Goal: Use online tool/utility: Utilize a website feature to perform a specific function

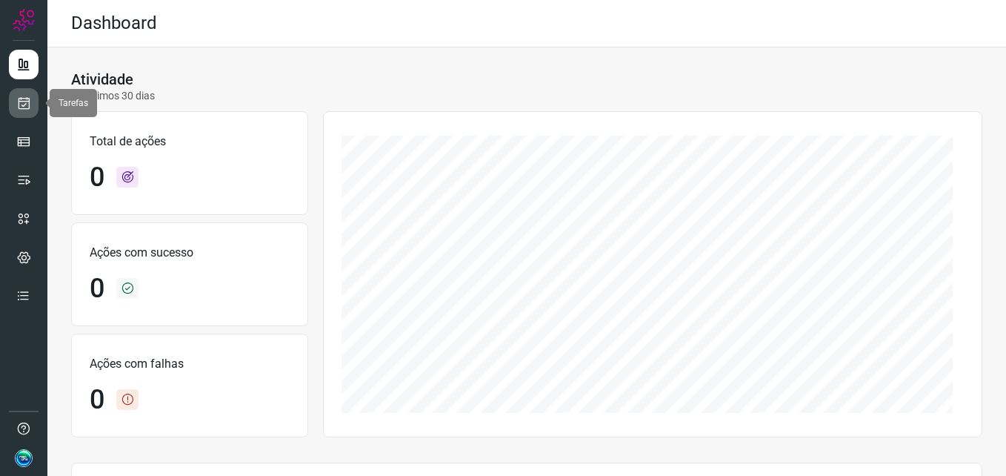
click at [33, 108] on link at bounding box center [24, 103] width 30 height 30
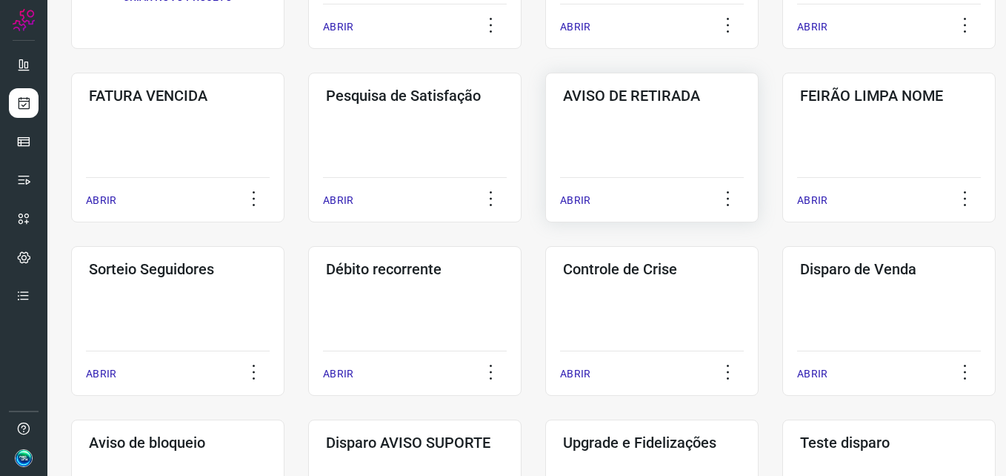
scroll to position [296, 0]
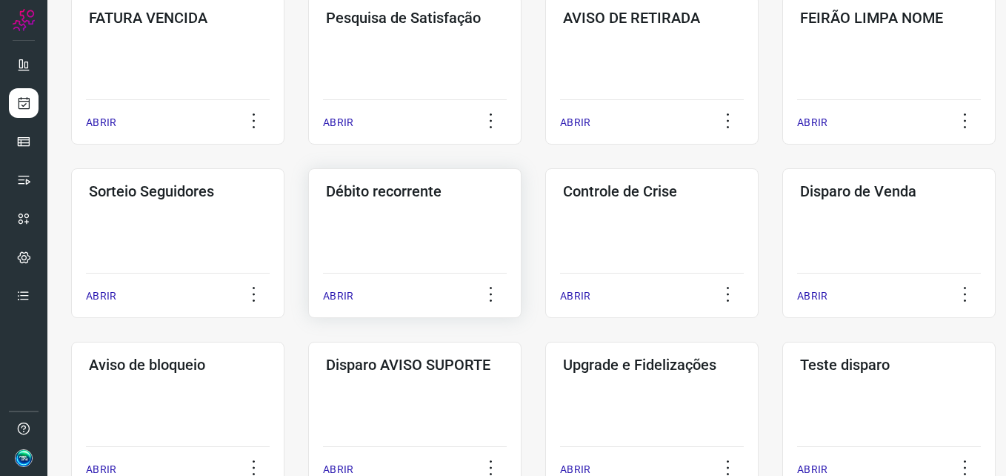
click at [396, 230] on div "Débito recorrente ABRIR" at bounding box center [414, 243] width 213 height 150
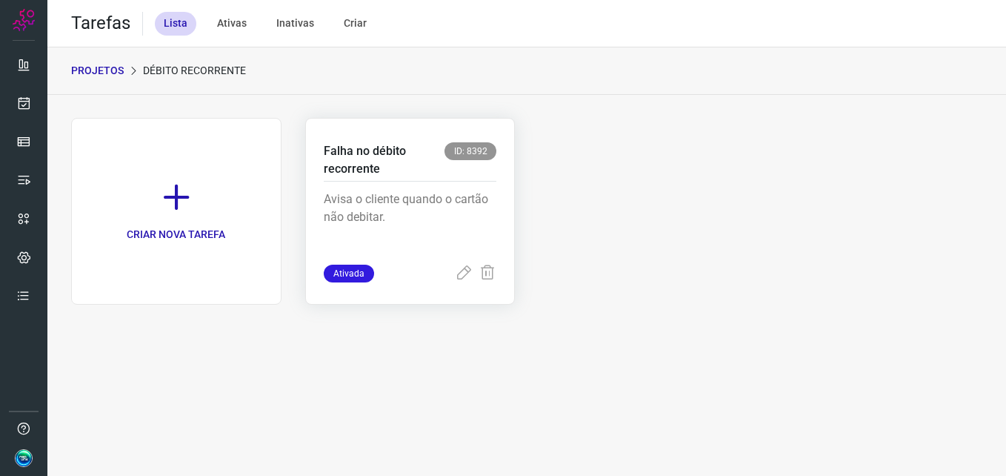
click at [431, 195] on p "Avisa o cliente quando o cartão não debitar." at bounding box center [410, 227] width 173 height 74
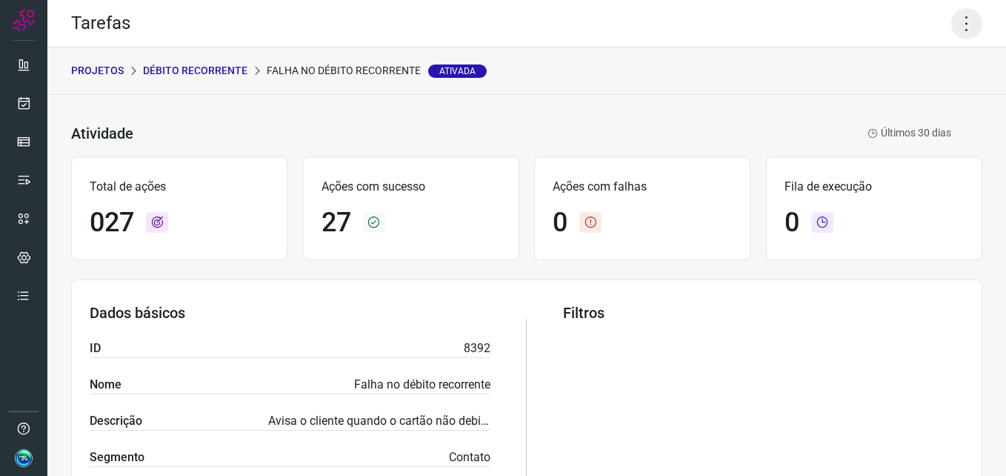
click at [953, 24] on icon at bounding box center [966, 23] width 31 height 31
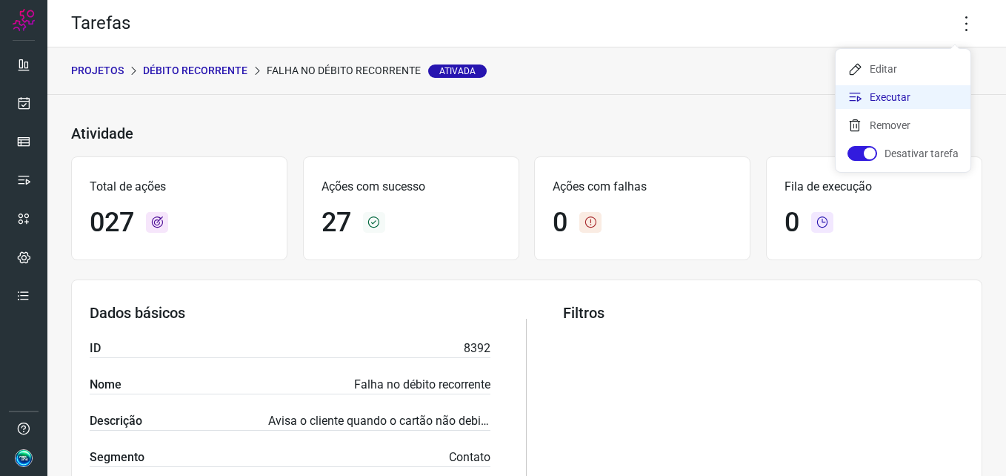
click at [912, 92] on li "Executar" at bounding box center [903, 97] width 135 height 24
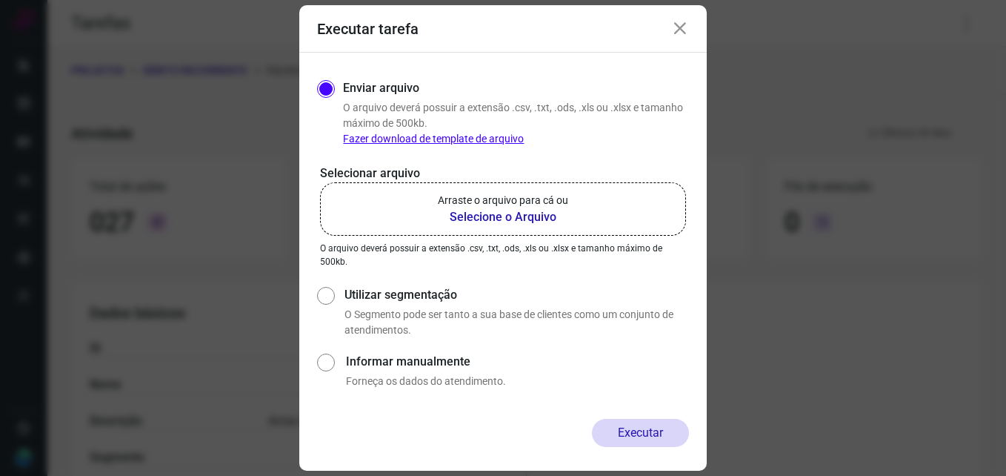
click at [542, 224] on b "Selecione o Arquivo" at bounding box center [503, 217] width 130 height 18
click at [0, 0] on input "Arraste o arquivo para cá ou Selecione o Arquivo" at bounding box center [0, 0] width 0 height 0
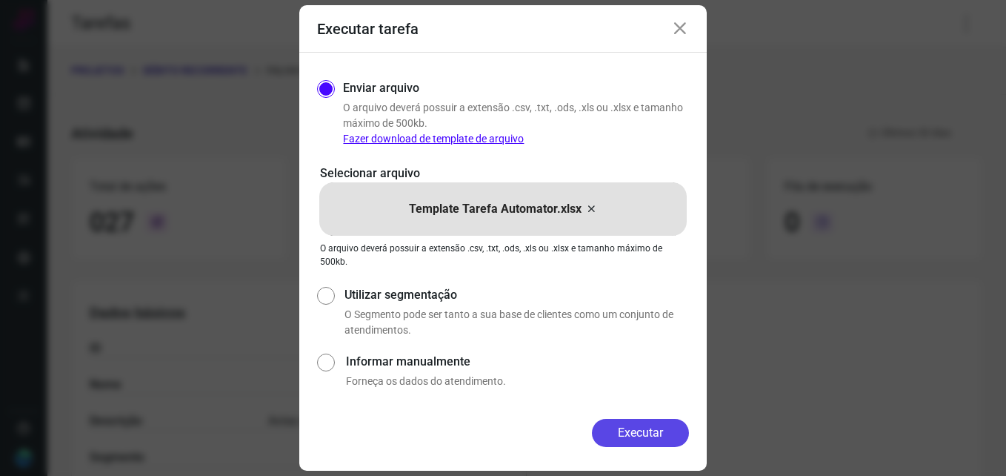
click at [649, 442] on button "Executar" at bounding box center [640, 432] width 97 height 28
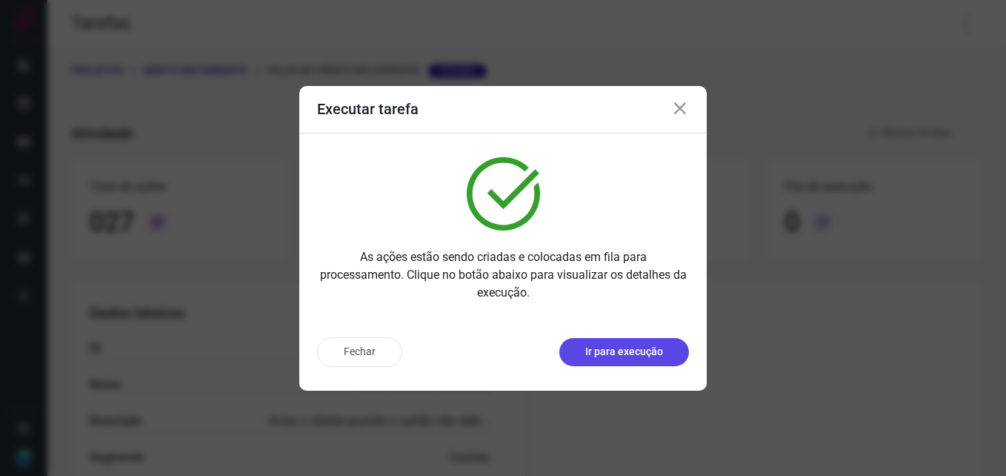
click at [618, 350] on p "Ir para execução" at bounding box center [624, 352] width 78 height 16
